Goal: Transaction & Acquisition: Purchase product/service

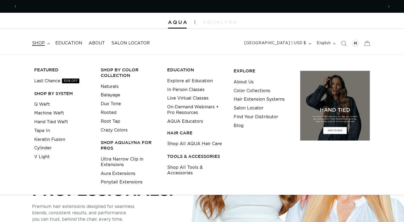
scroll to position [0, 366]
click at [45, 139] on link "Keratin Fusion" at bounding box center [49, 139] width 31 height 9
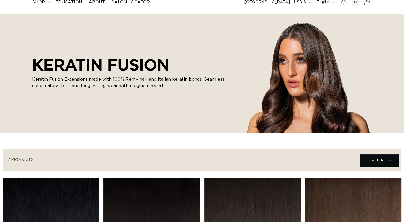
scroll to position [160, 0]
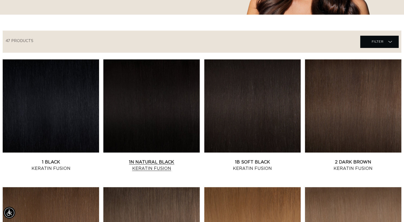
click at [132, 159] on link "1N Natural Black Keratin Fusion" at bounding box center [151, 165] width 96 height 13
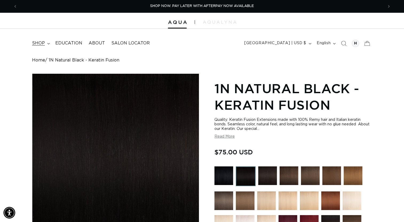
click at [37, 42] on span "shop" at bounding box center [38, 44] width 13 height 6
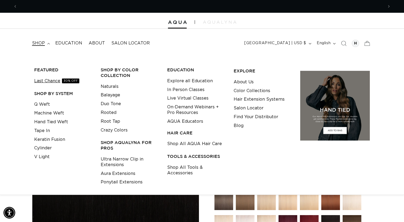
scroll to position [0, 366]
click at [343, 45] on icon "Search" at bounding box center [343, 43] width 5 height 5
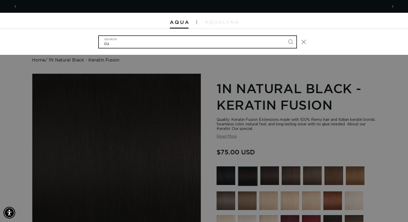
scroll to position [0, 739]
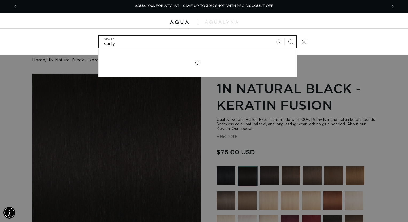
type input "curly"
click at [284, 36] on button "Search" at bounding box center [290, 42] width 12 height 12
